Goal: Task Accomplishment & Management: Manage account settings

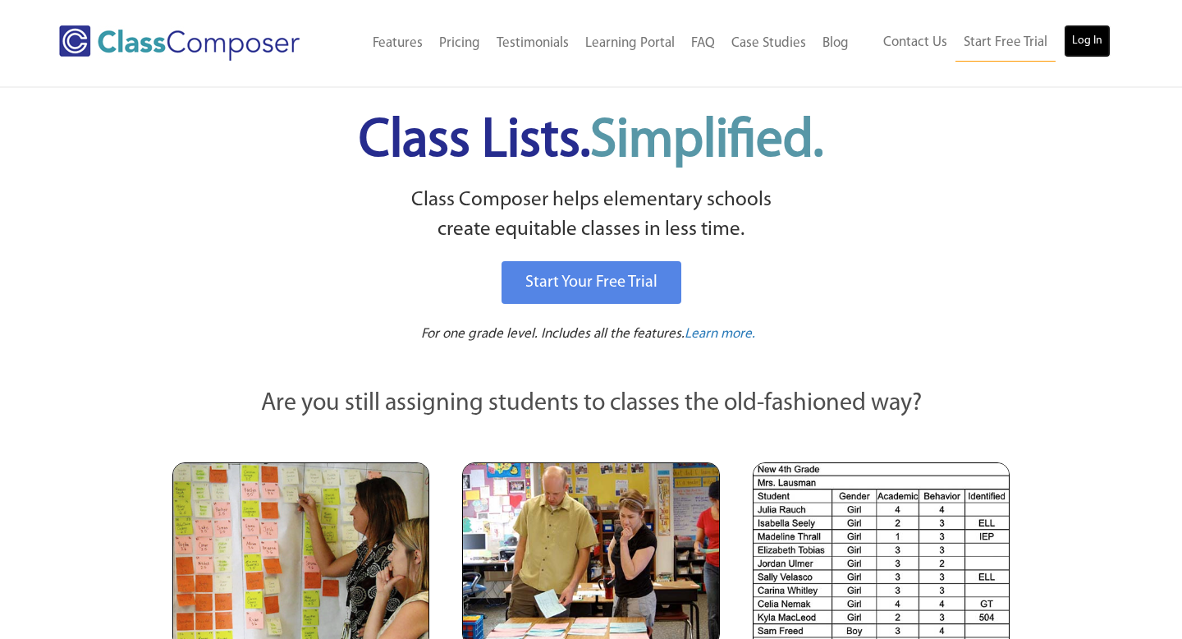
click at [1087, 34] on link "Log In" at bounding box center [1087, 41] width 47 height 33
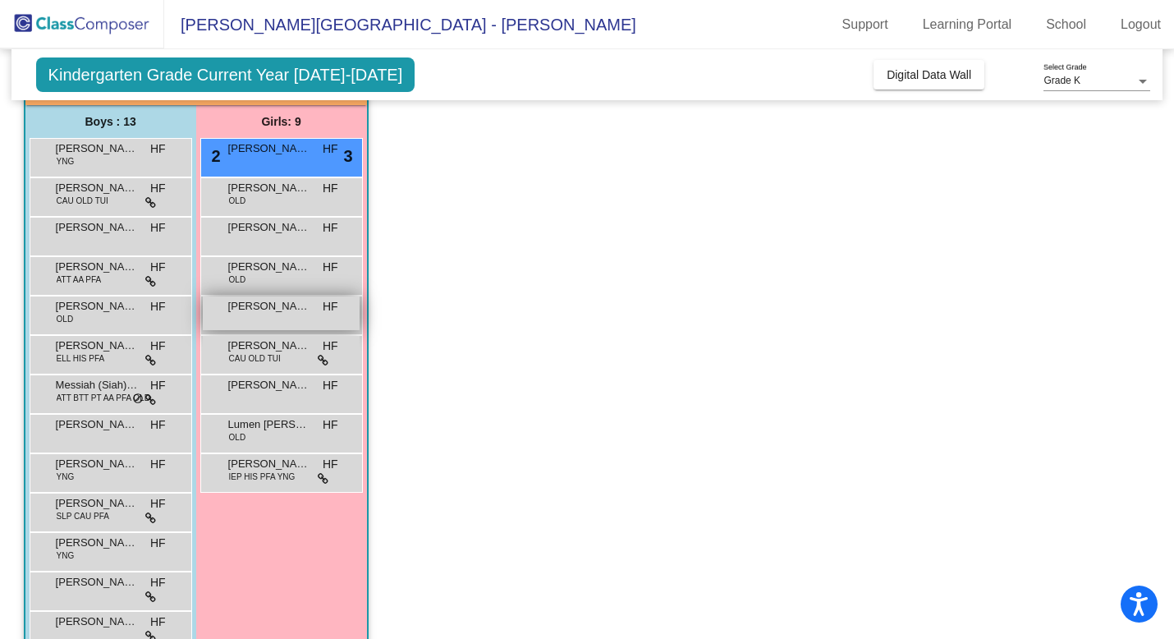
scroll to position [130, 0]
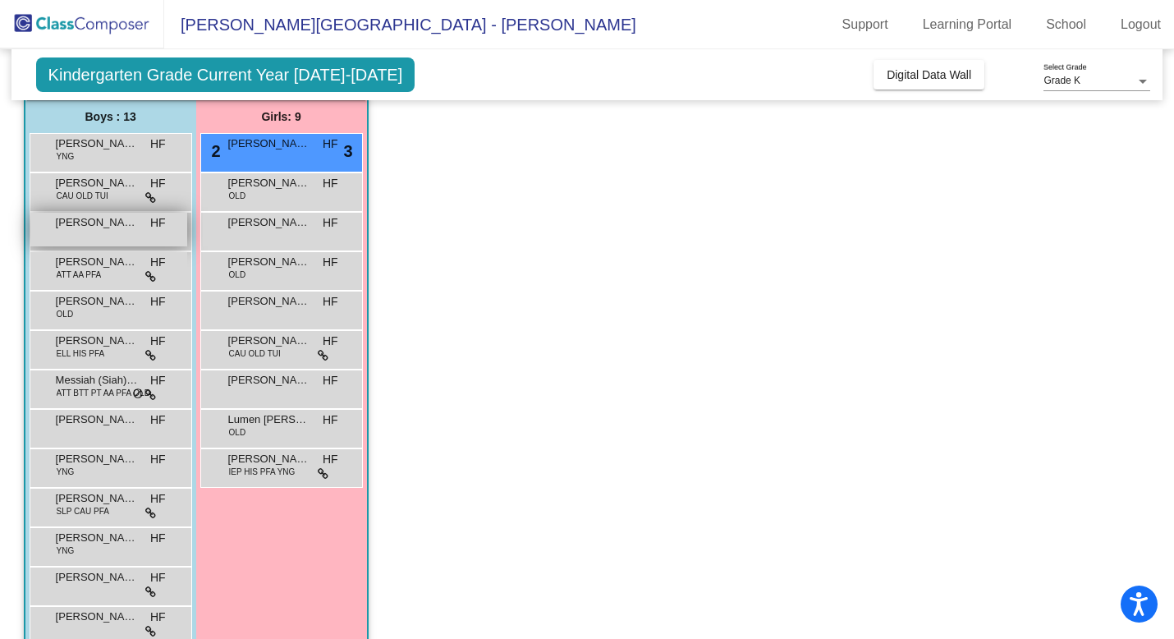
click at [124, 237] on div "[PERSON_NAME] HF lock do_not_disturb_alt" at bounding box center [108, 230] width 157 height 34
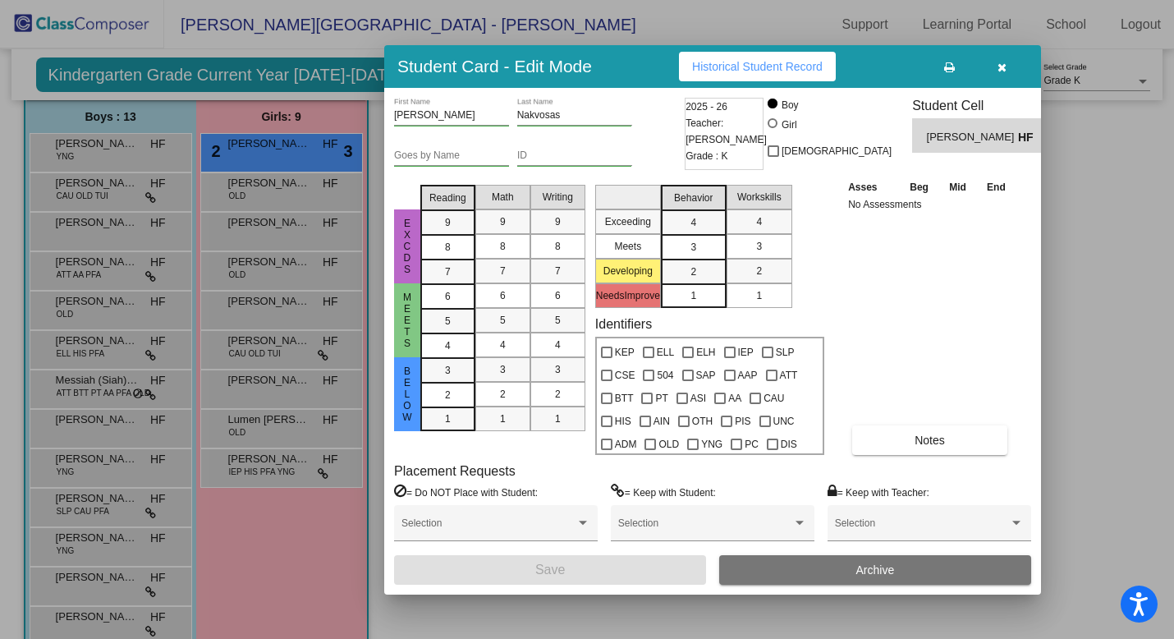
click at [1008, 68] on button "button" at bounding box center [1001, 67] width 53 height 30
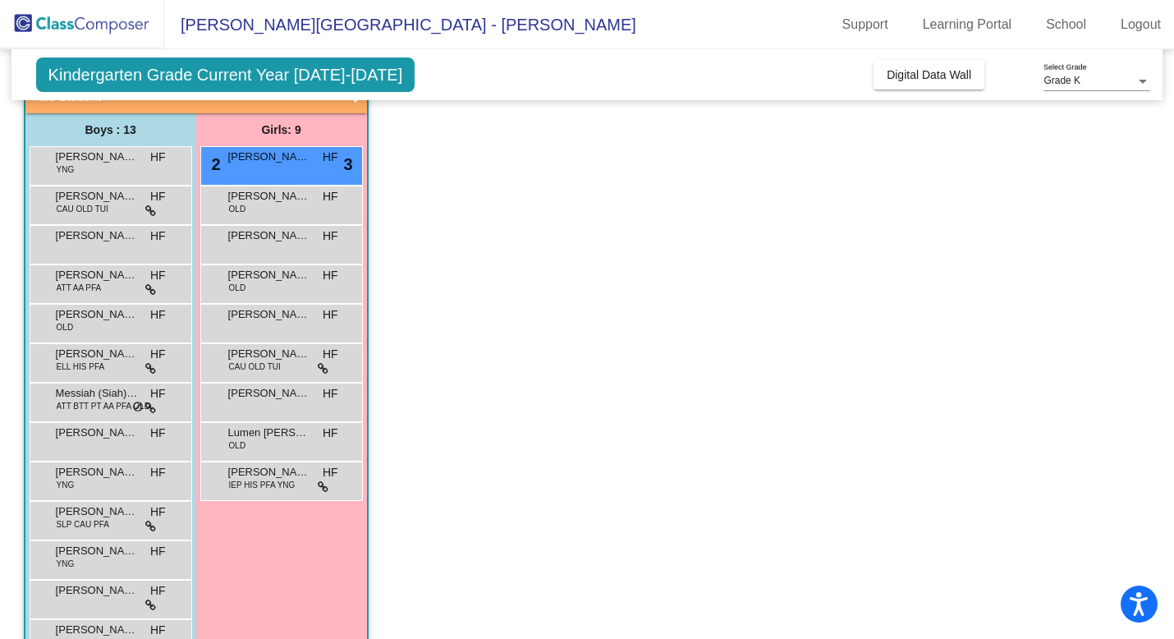
scroll to position [112, 0]
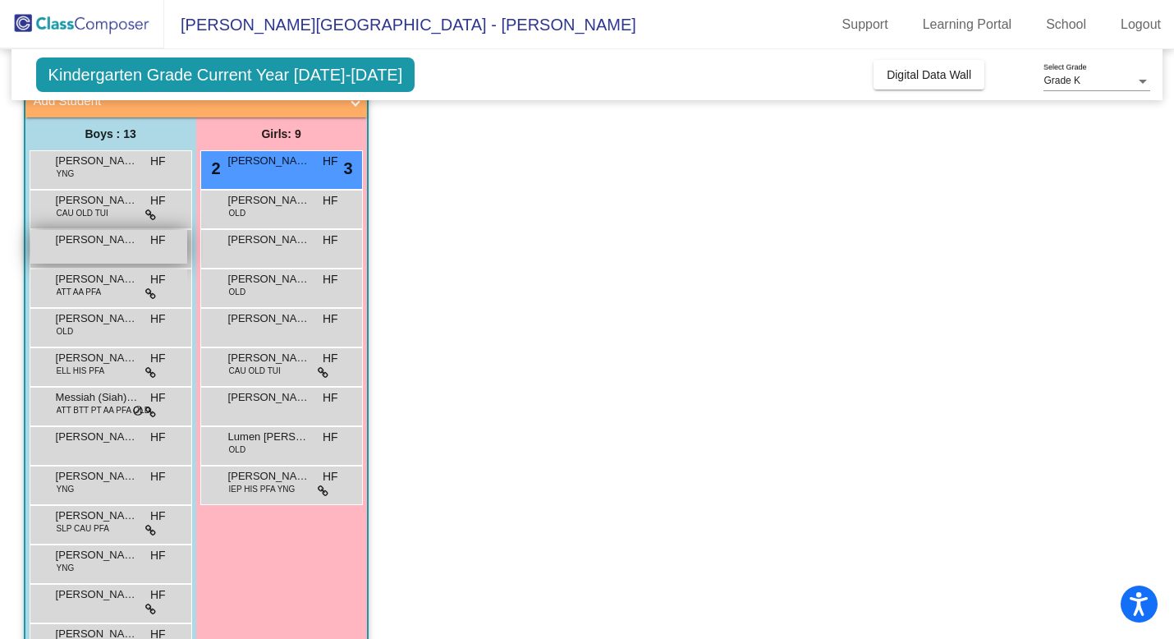
click at [107, 248] on div "[PERSON_NAME] HF lock do_not_disturb_alt" at bounding box center [108, 247] width 157 height 34
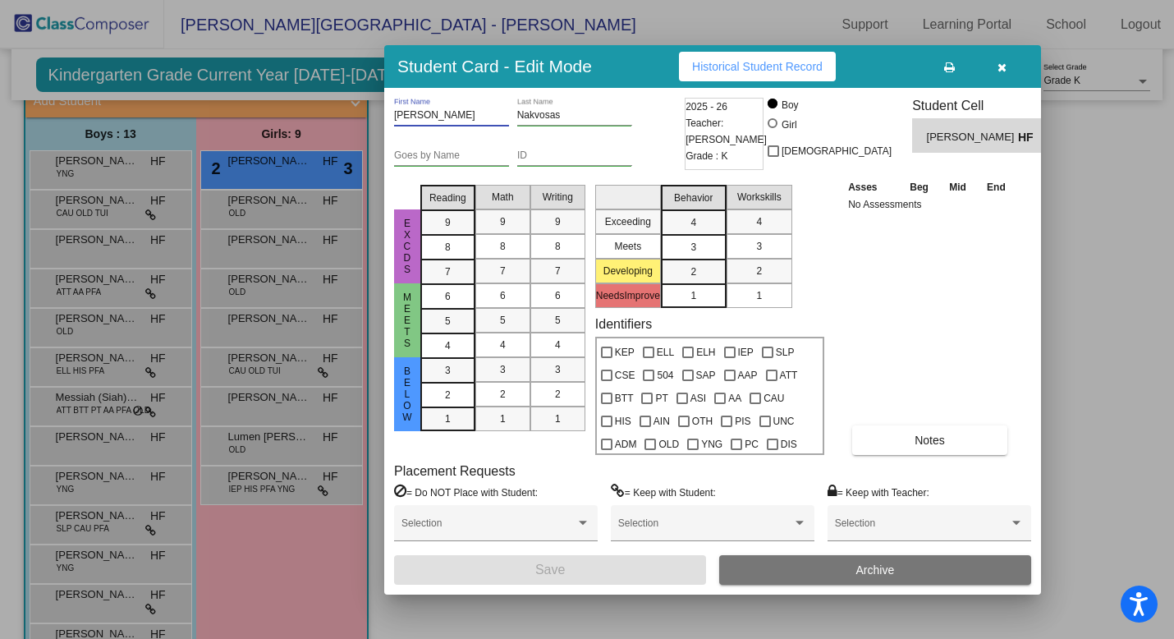
drag, startPoint x: 446, startPoint y: 113, endPoint x: 387, endPoint y: 117, distance: 59.2
click at [387, 117] on div "[PERSON_NAME] First Name Nakvosas Last Name Goes by Name ID 2025 - 26 Teacher: …" at bounding box center [712, 341] width 657 height 506
click at [547, 115] on input "Nakvosas" at bounding box center [574, 115] width 115 height 11
drag, startPoint x: 570, startPoint y: 117, endPoint x: 515, endPoint y: 117, distance: 54.2
click at [515, 117] on div "[PERSON_NAME] First Name Nakvosas Last Name" at bounding box center [537, 118] width 286 height 40
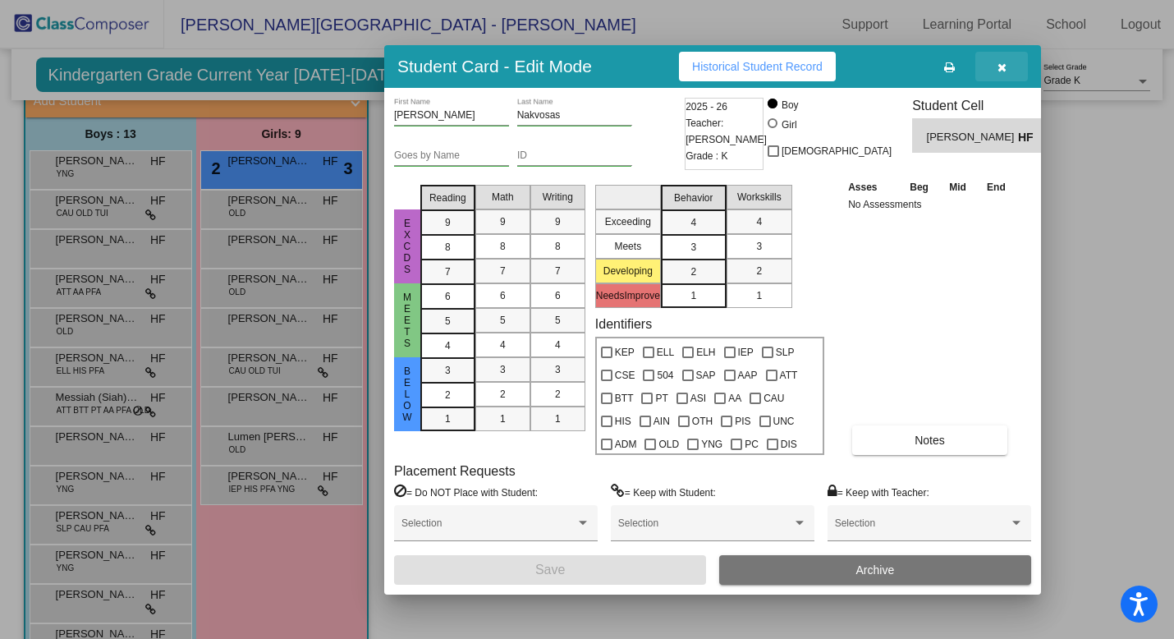
click at [1002, 71] on icon "button" at bounding box center [1001, 67] width 9 height 11
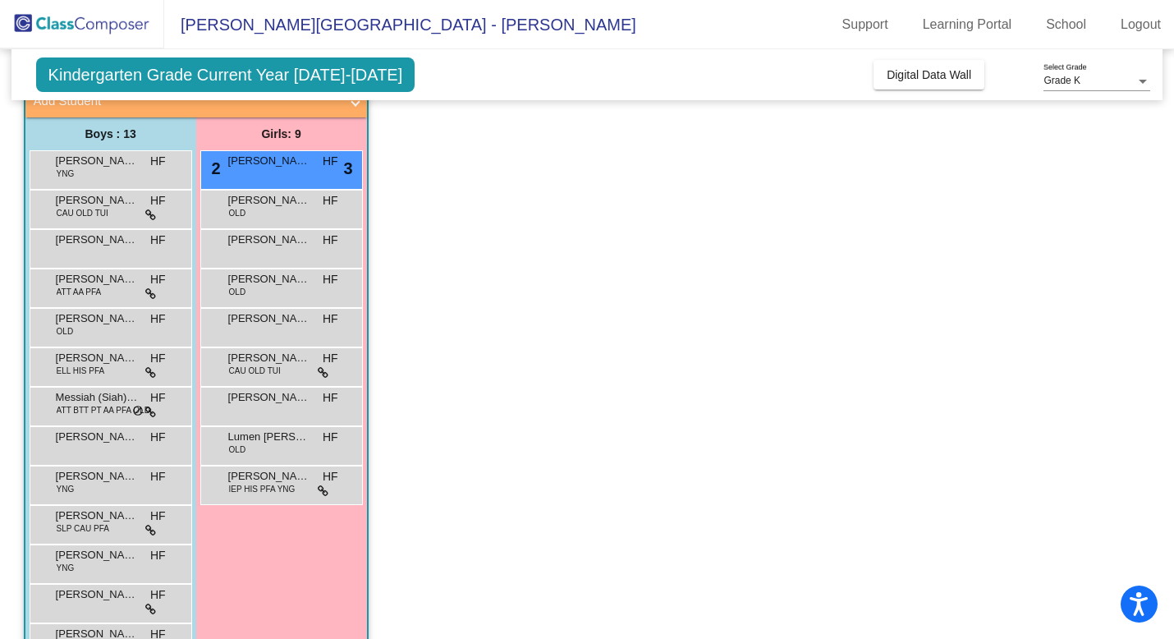
click at [648, 263] on app-classroom "Class 2 - [PERSON_NAME] picture_as_pdf [PERSON_NAME] Add Student First Name Las…" at bounding box center [587, 365] width 1127 height 645
click at [634, 231] on app-classroom "Class 2 - [PERSON_NAME] picture_as_pdf [PERSON_NAME] Add Student First Name Las…" at bounding box center [587, 365] width 1127 height 645
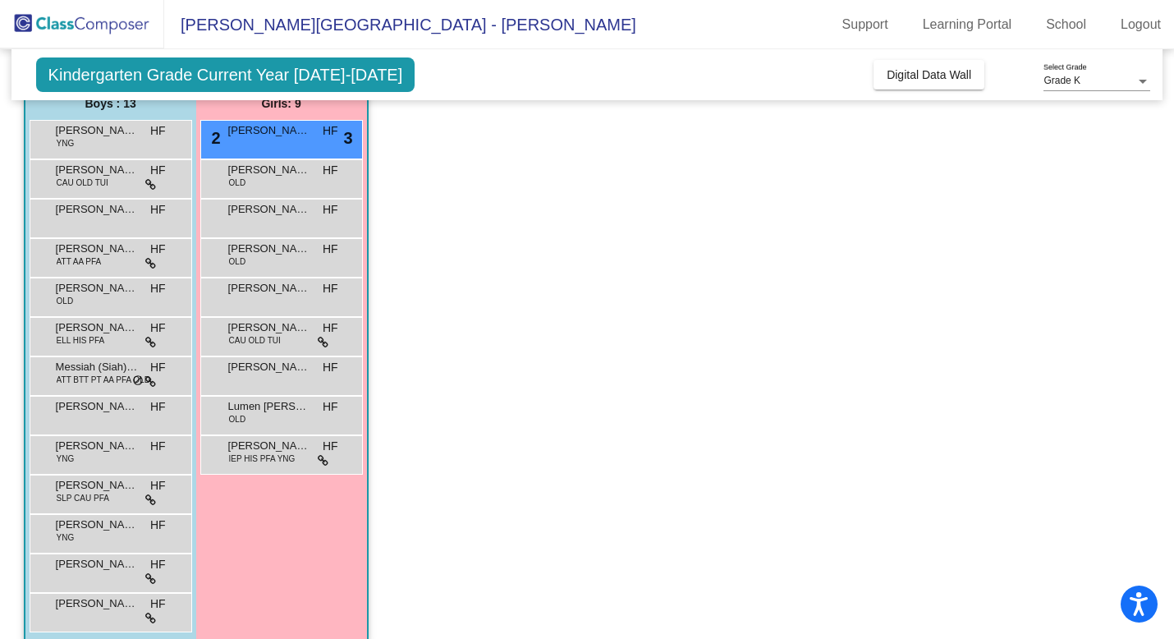
scroll to position [163, 0]
